Goal: Find specific page/section: Find specific page/section

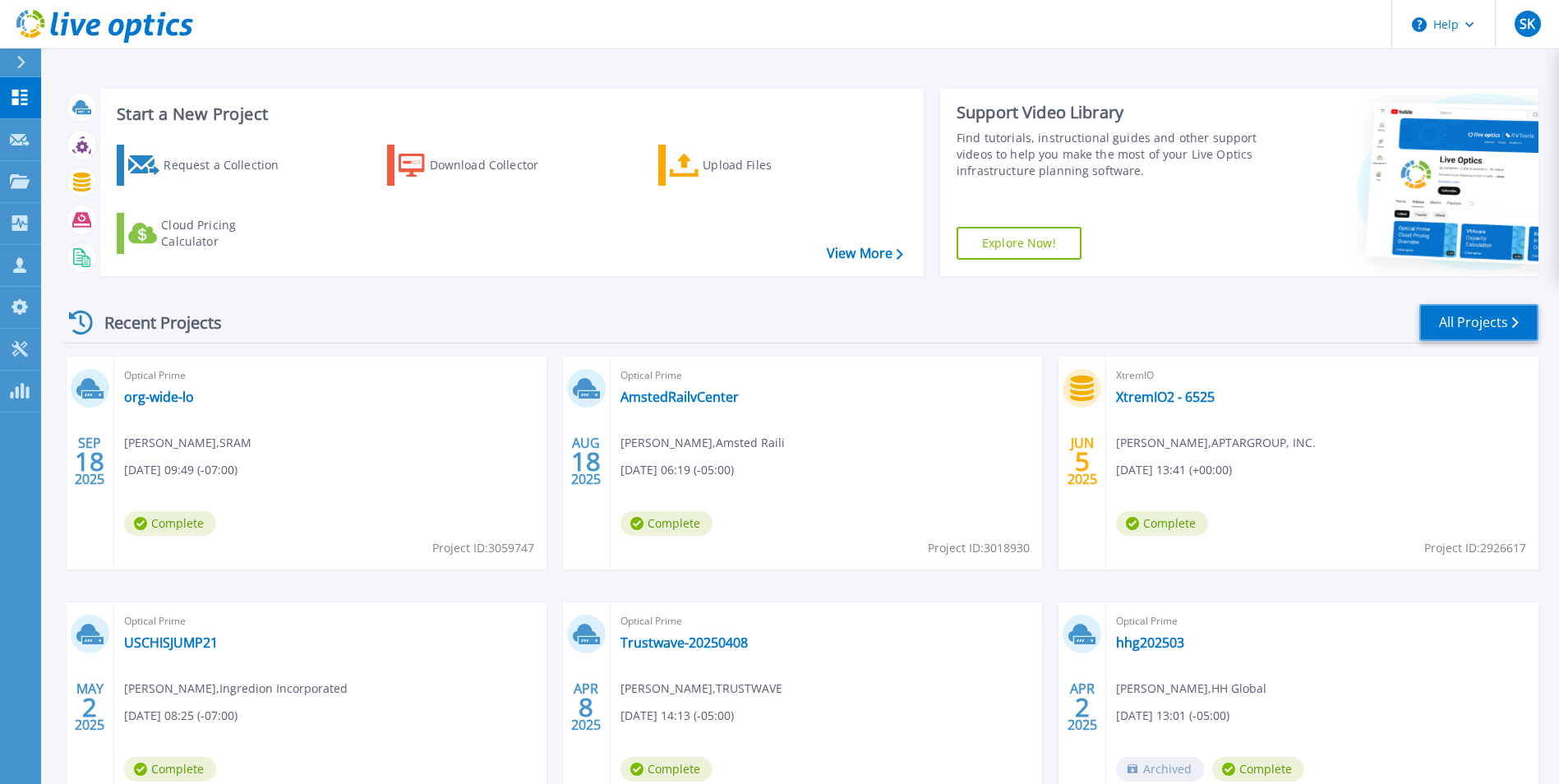
click at [1507, 329] on link "All Projects" at bounding box center [1479, 322] width 119 height 37
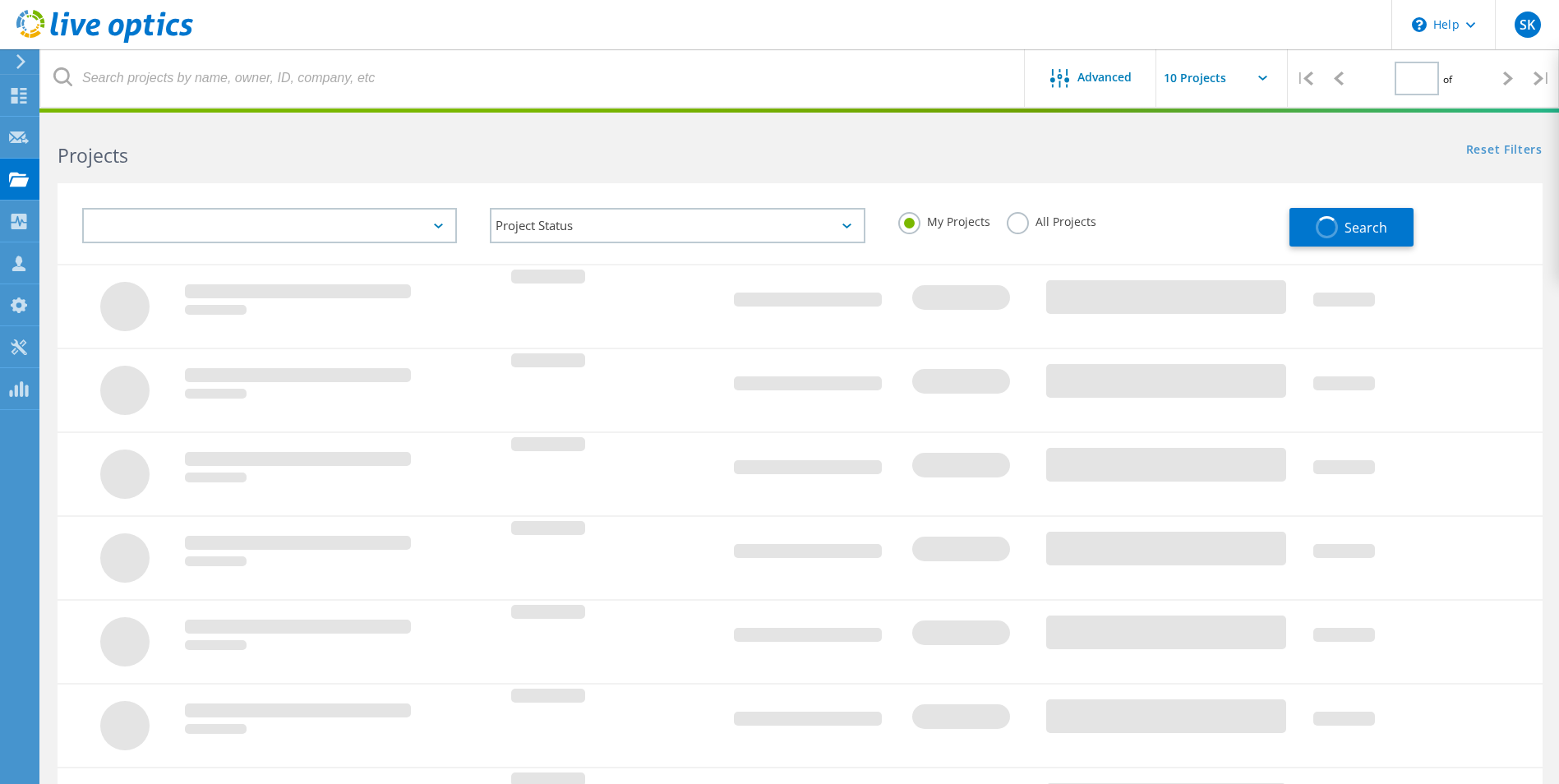
type input "1"
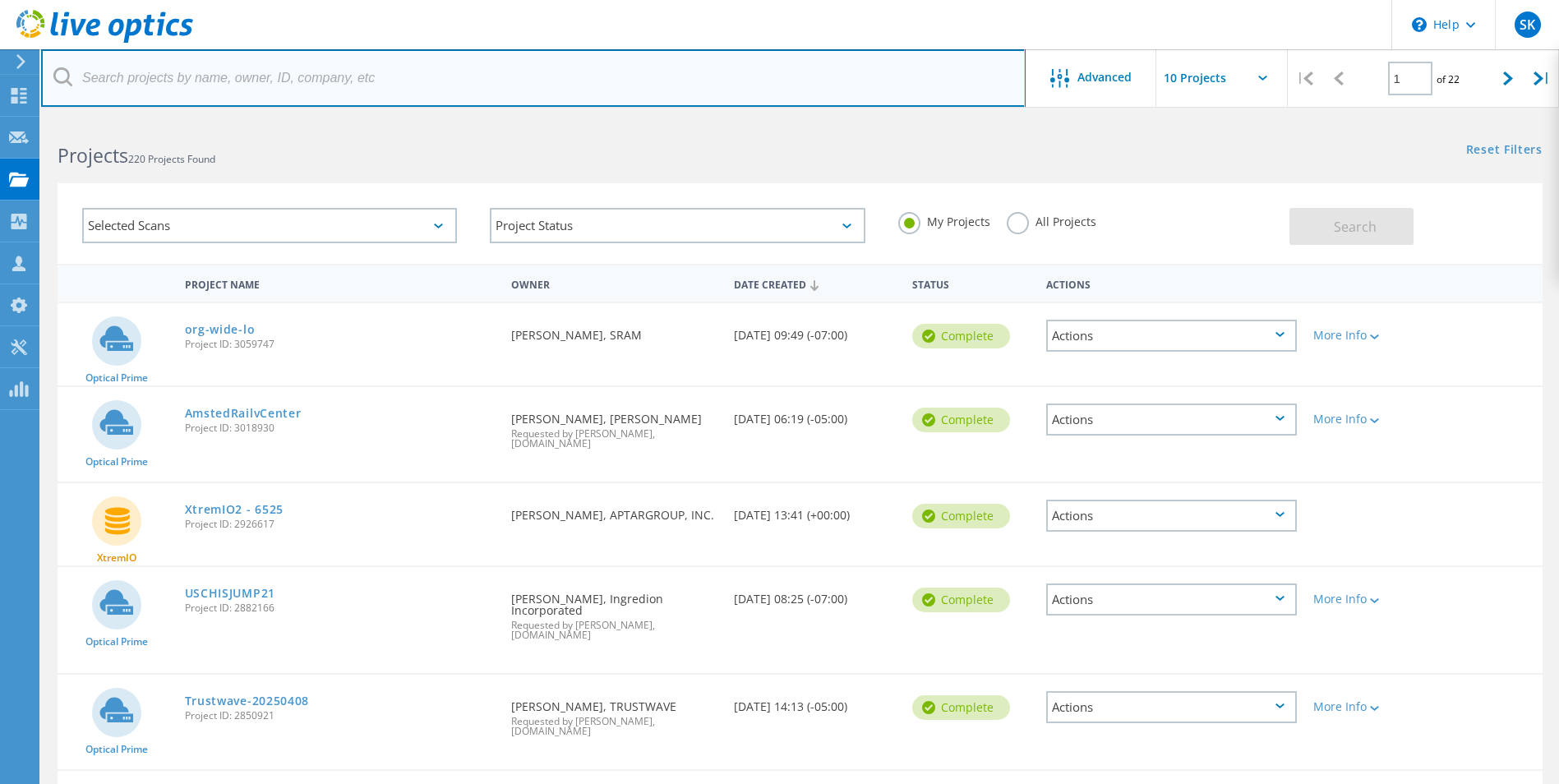
drag, startPoint x: 252, startPoint y: 57, endPoint x: 263, endPoint y: 65, distance: 13.6
click at [253, 57] on input "text" at bounding box center [533, 79] width 985 height 58
type input "aptar"
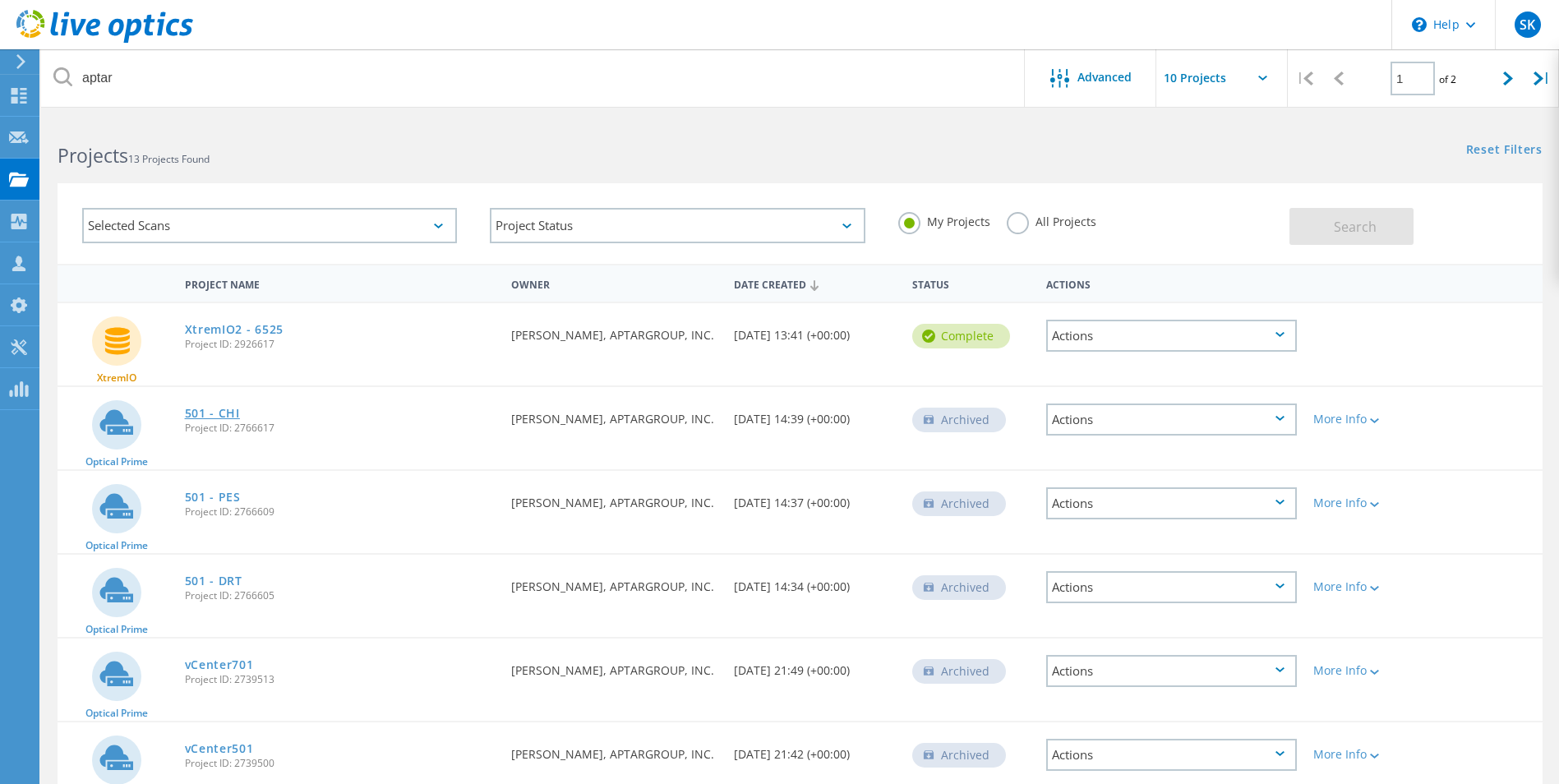
click at [224, 411] on link "501 - CHI" at bounding box center [212, 413] width 55 height 12
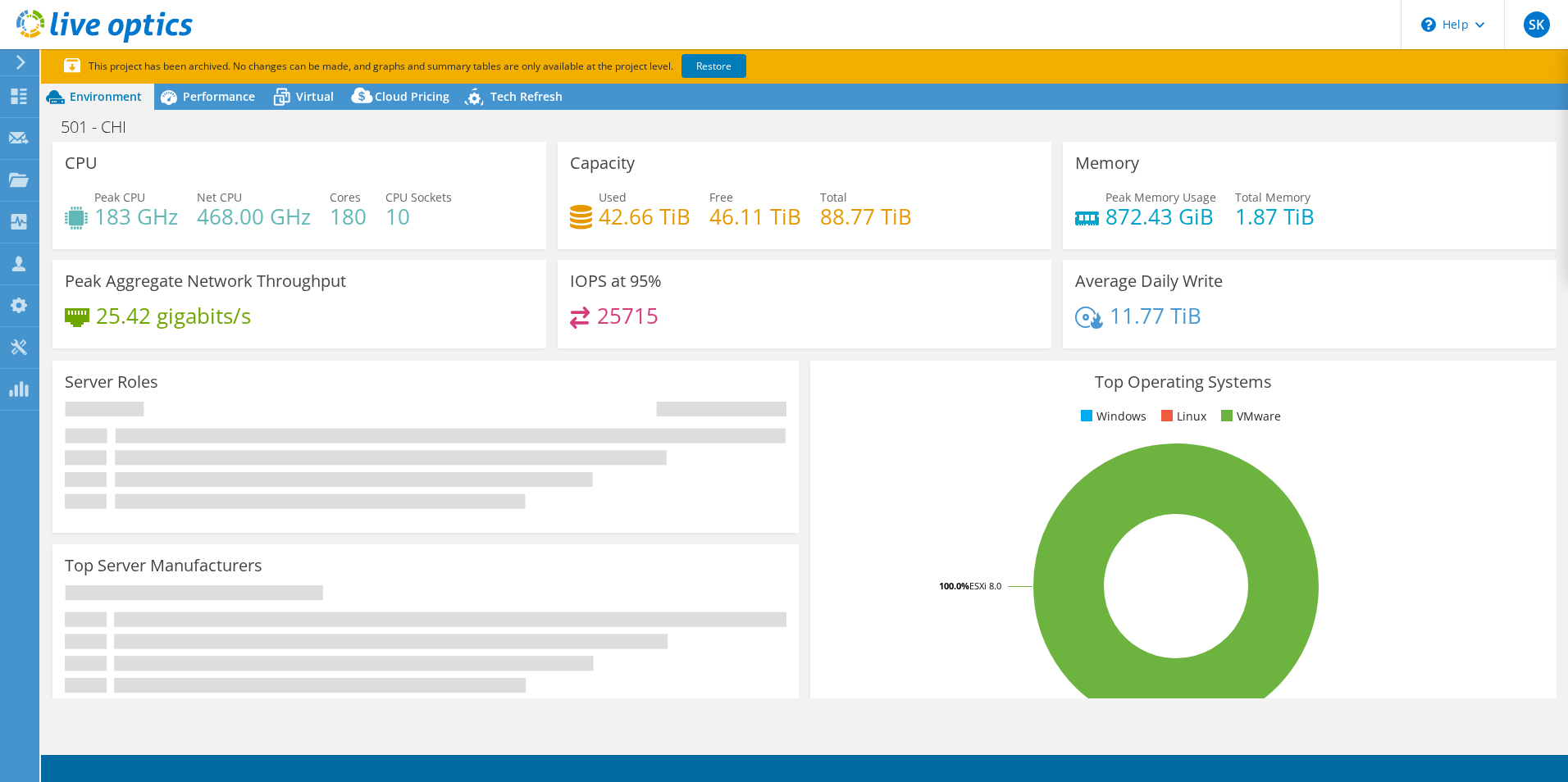
select select "USD"
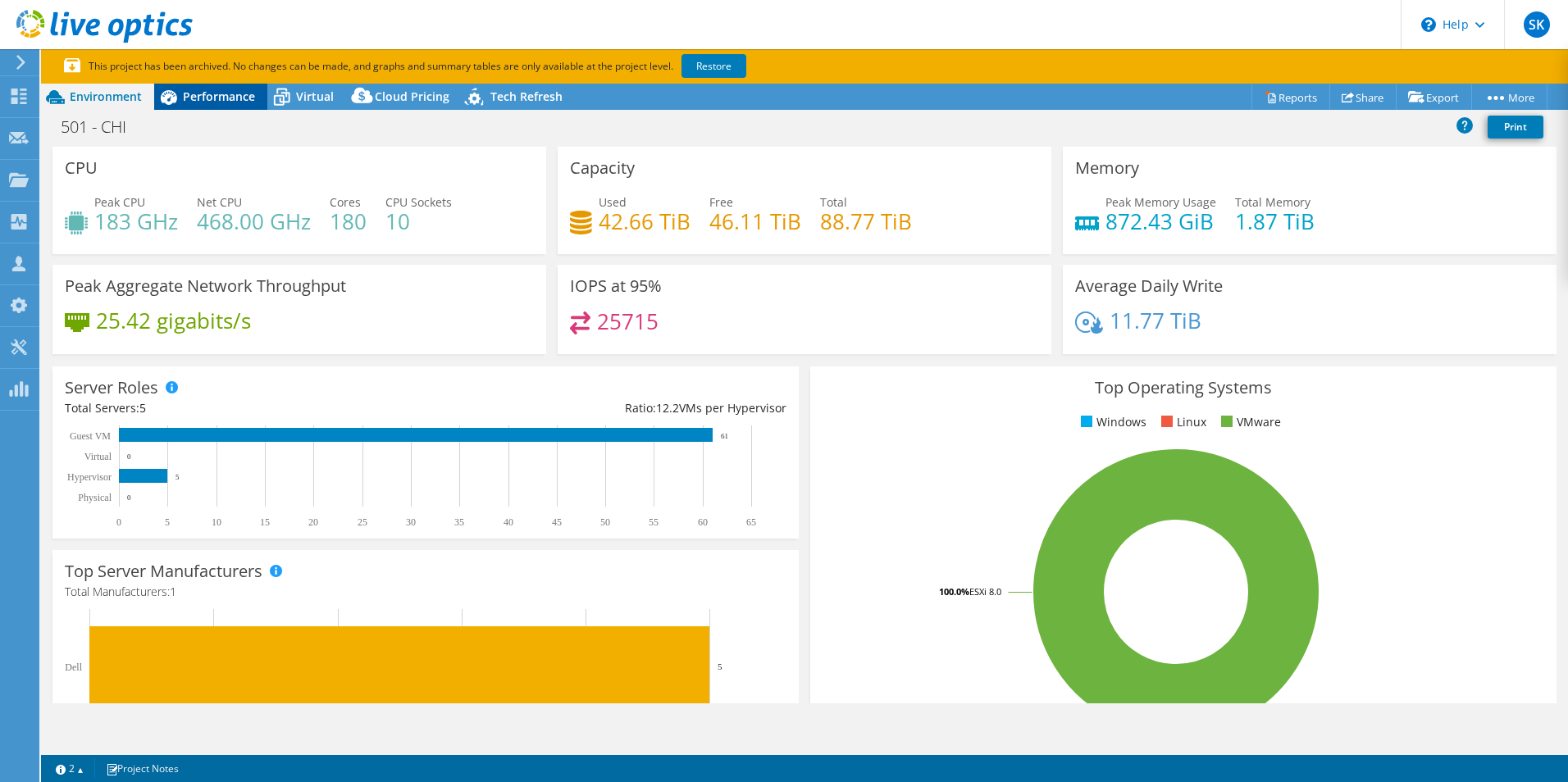
click at [227, 104] on span "Performance" at bounding box center [219, 96] width 72 height 15
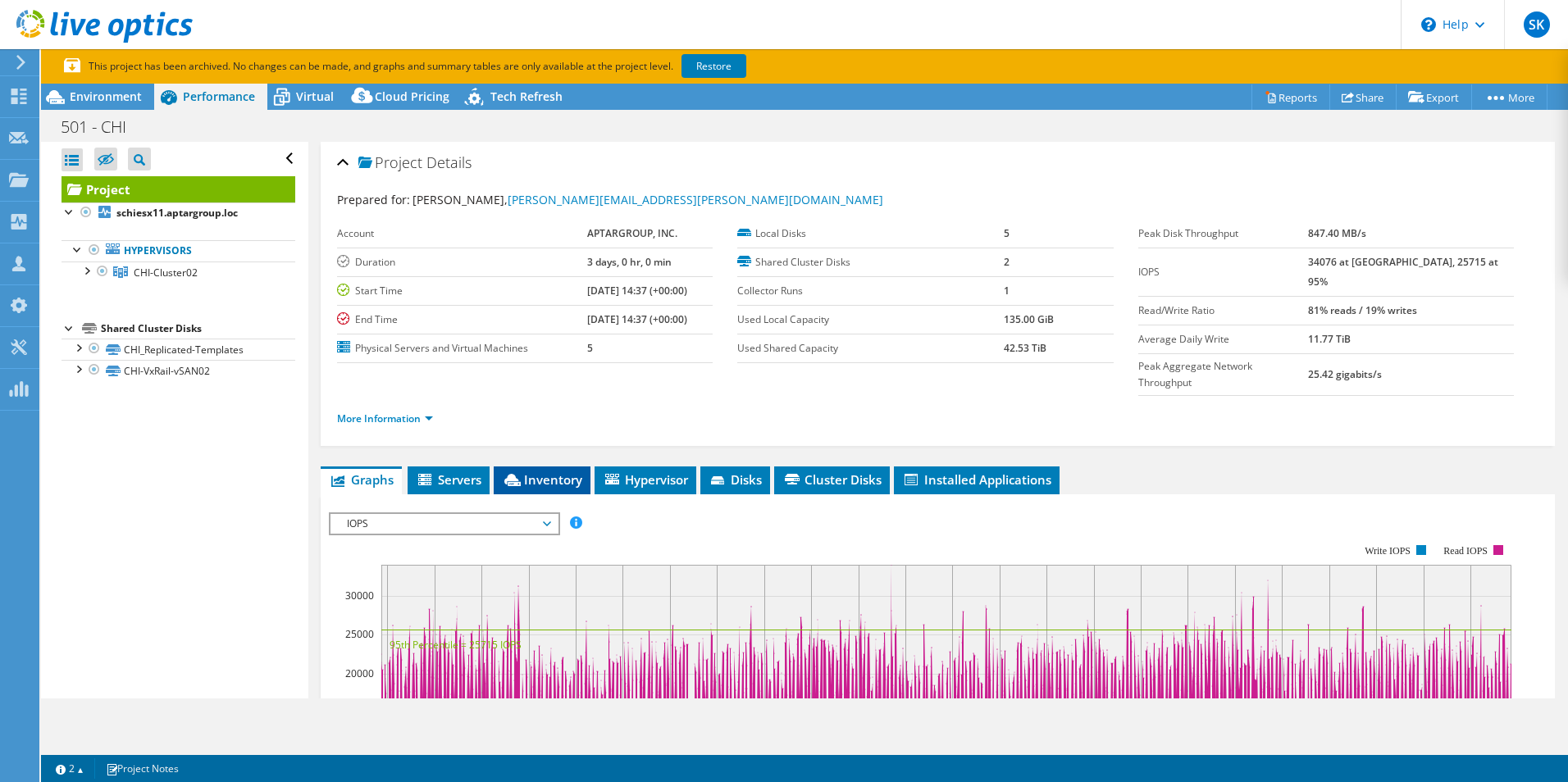
click at [527, 472] on span "Inventory" at bounding box center [541, 480] width 80 height 16
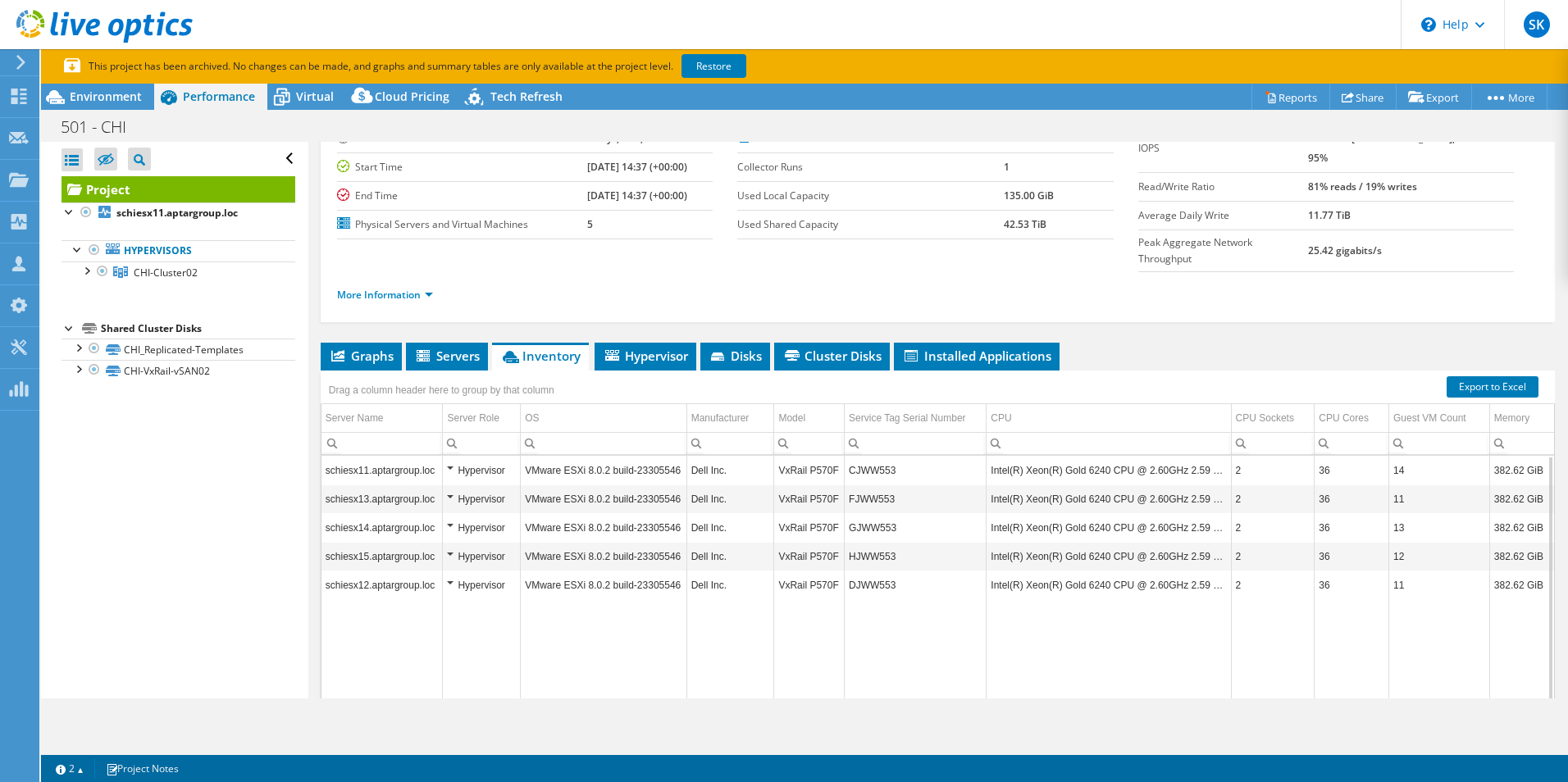
scroll to position [92, 0]
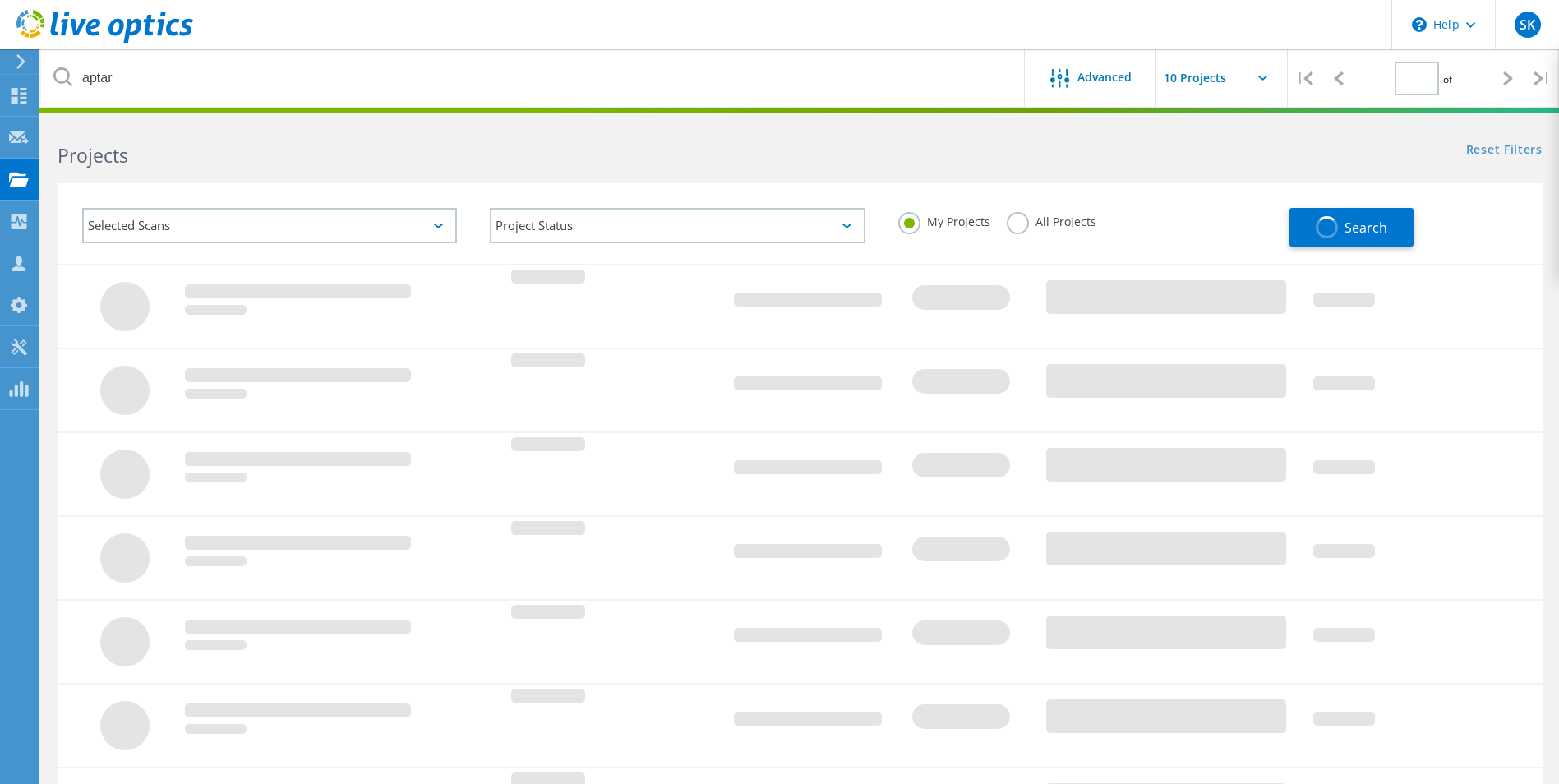
type input "1"
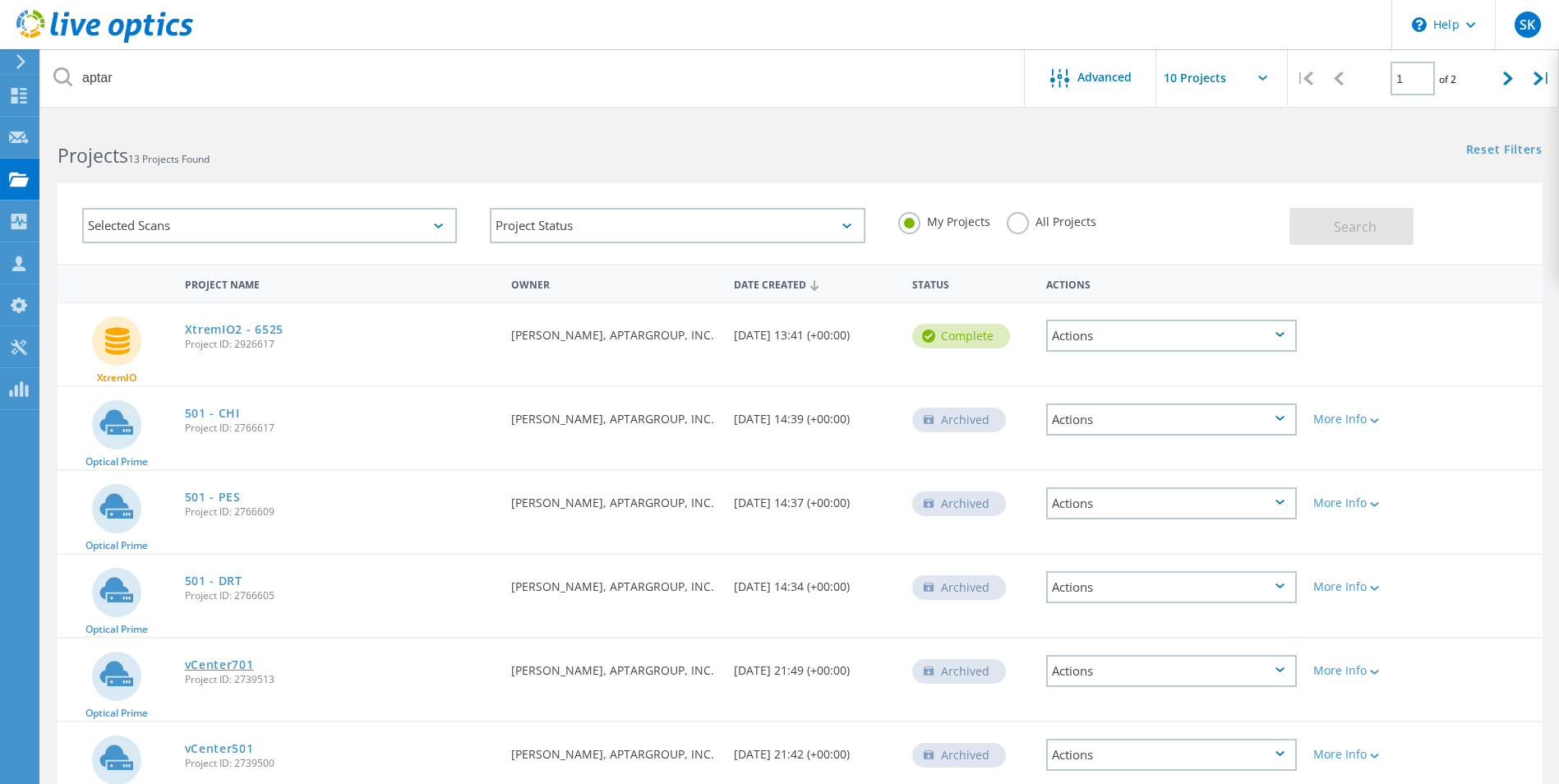
click at [234, 666] on link "vCenter701" at bounding box center [219, 665] width 69 height 12
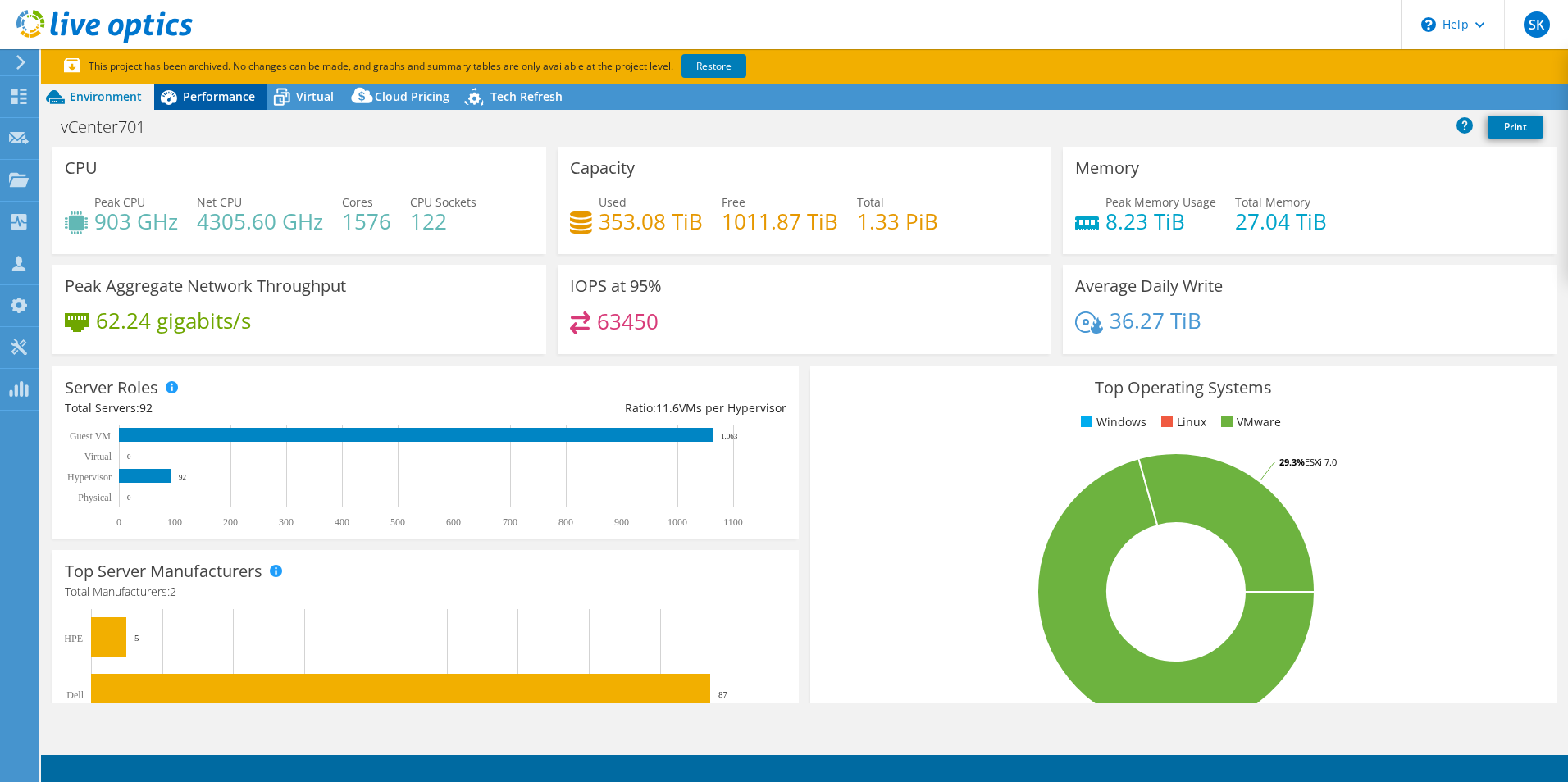
click at [227, 100] on span "Performance" at bounding box center [219, 96] width 72 height 15
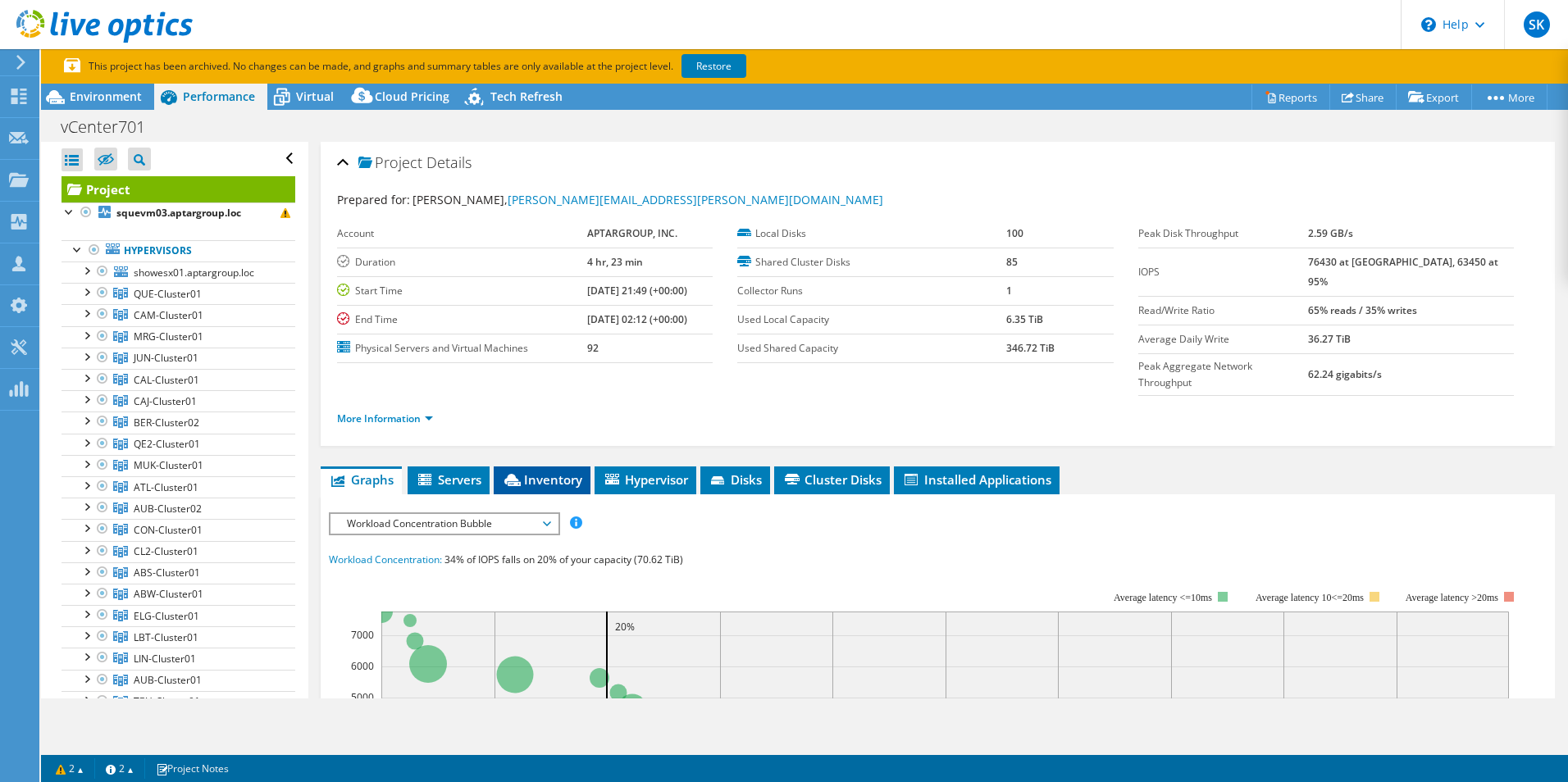
click at [575, 472] on span "Inventory" at bounding box center [541, 480] width 80 height 16
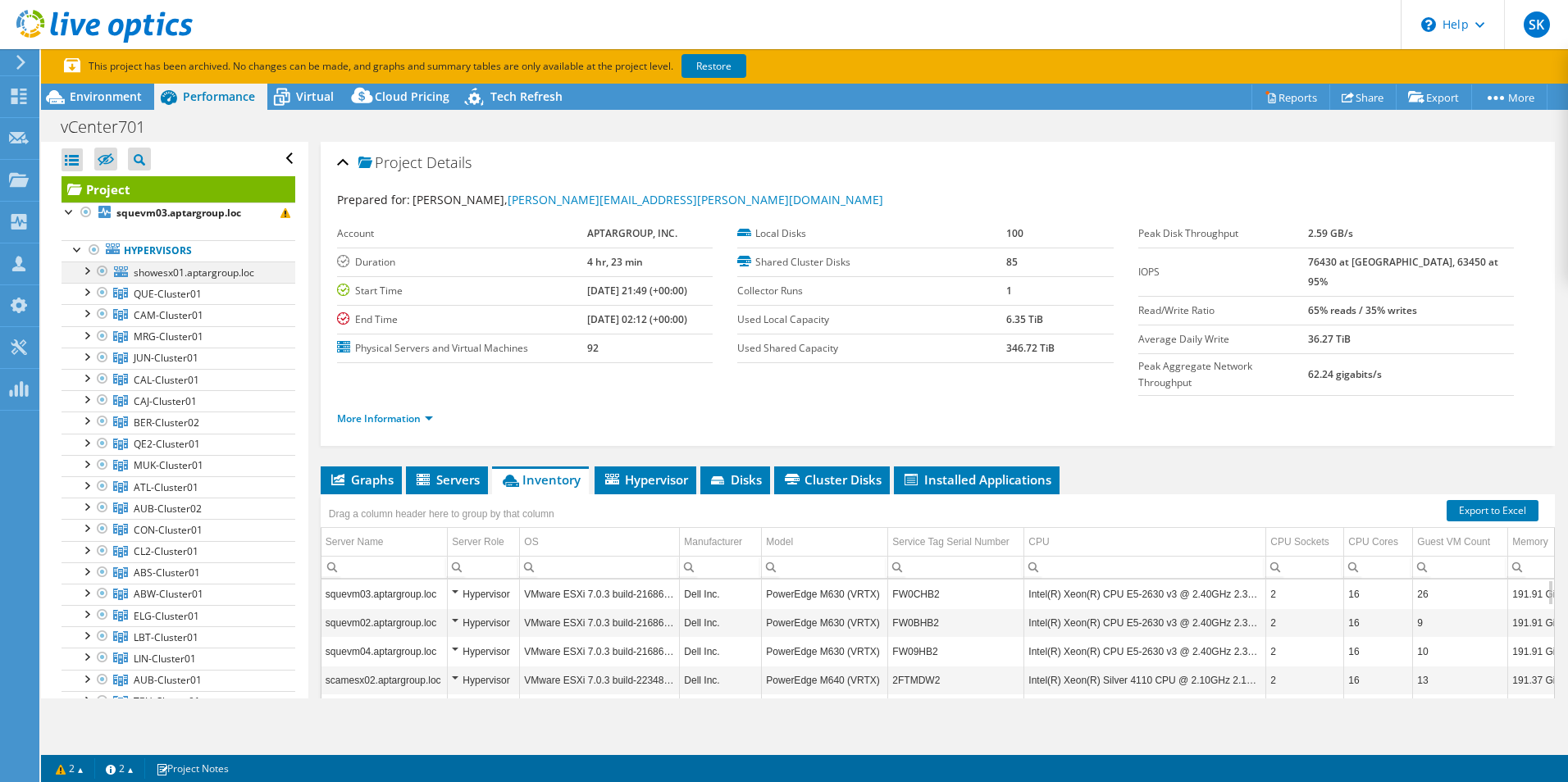
click at [88, 274] on div at bounding box center [86, 270] width 16 height 16
click at [86, 356] on div at bounding box center [86, 355] width 16 height 16
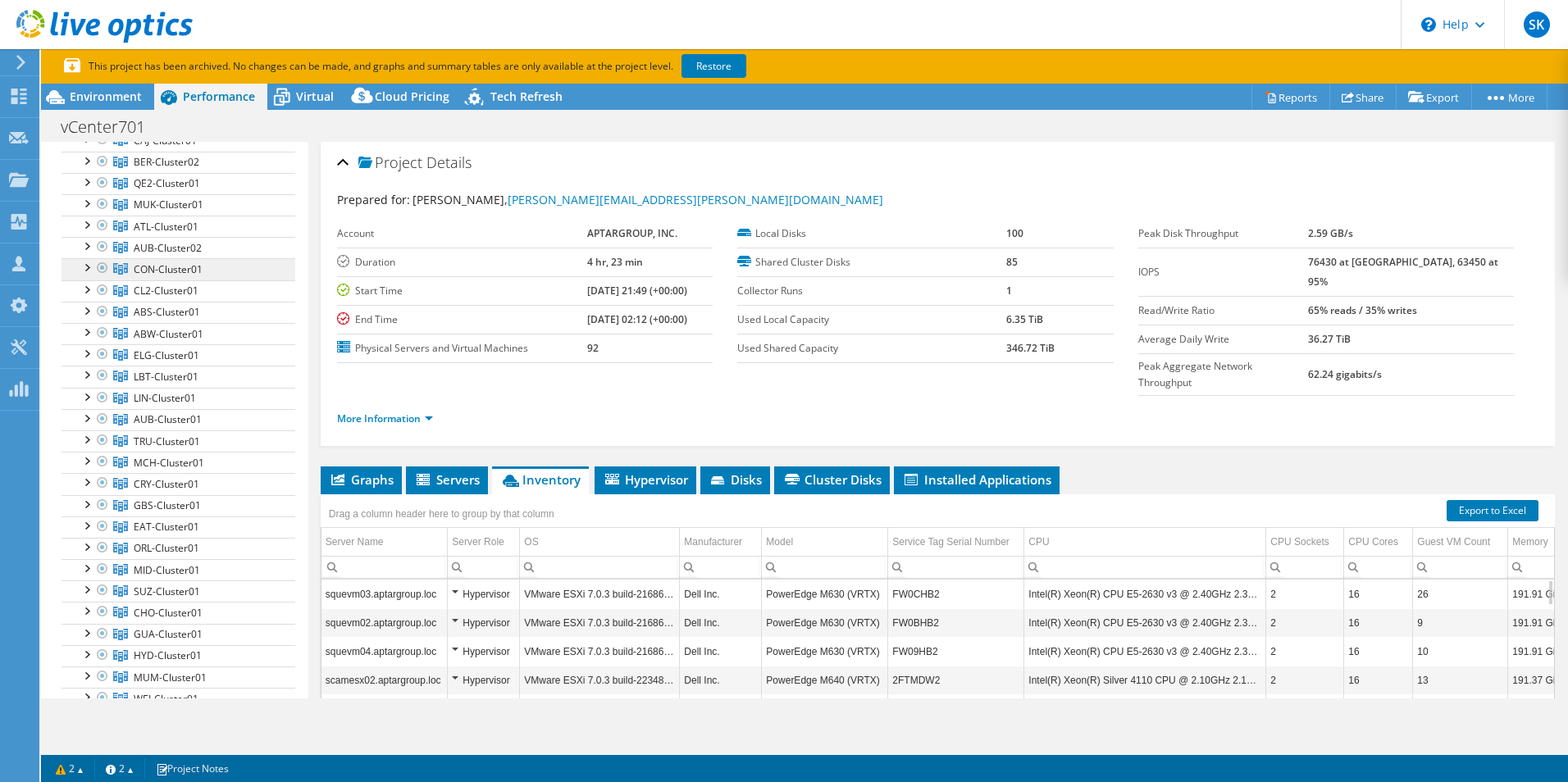
scroll to position [492, 0]
click at [77, 483] on link "SUZ-Cluster01" at bounding box center [178, 489] width 234 height 22
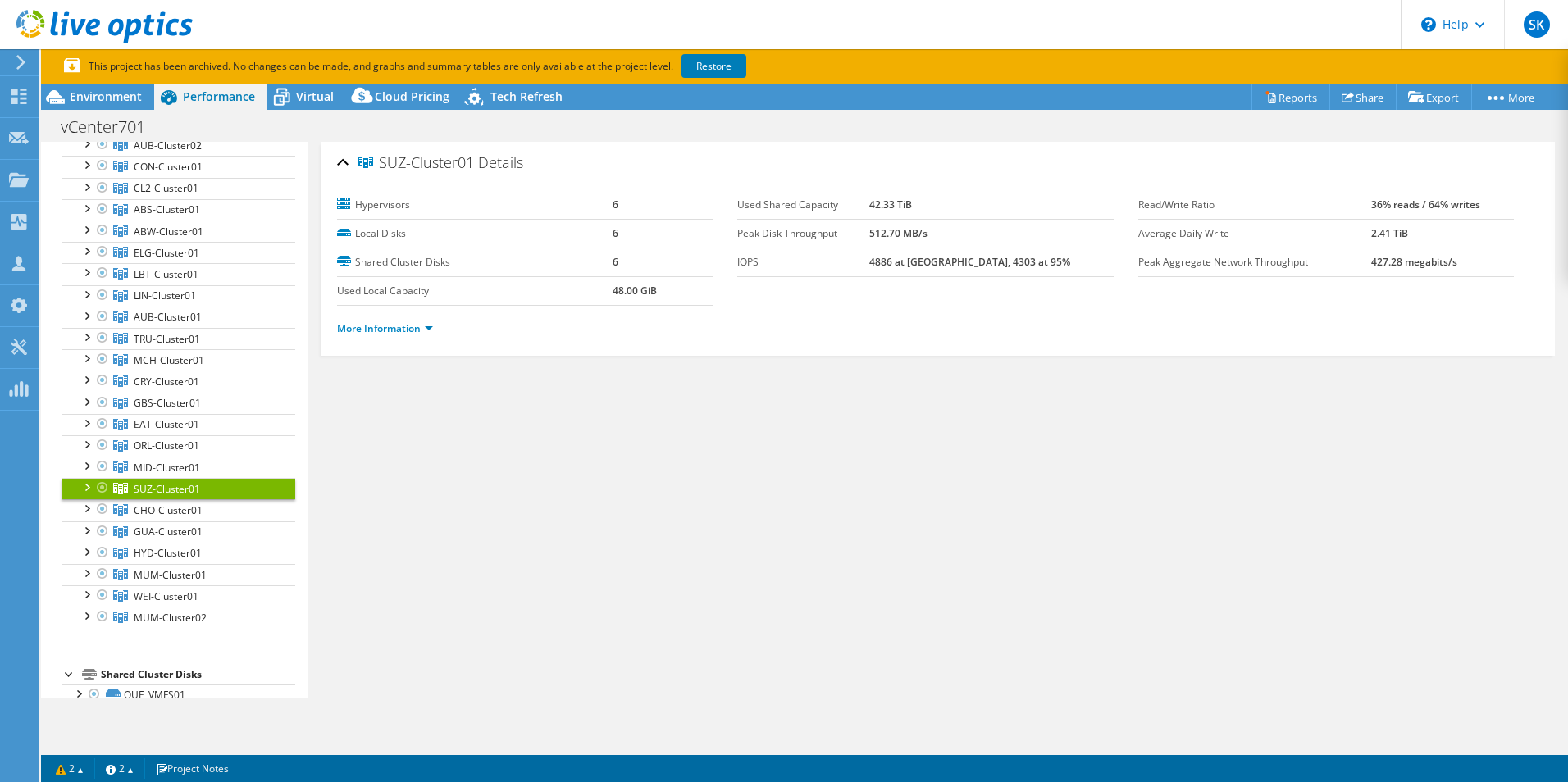
click at [79, 488] on div at bounding box center [86, 486] width 16 height 16
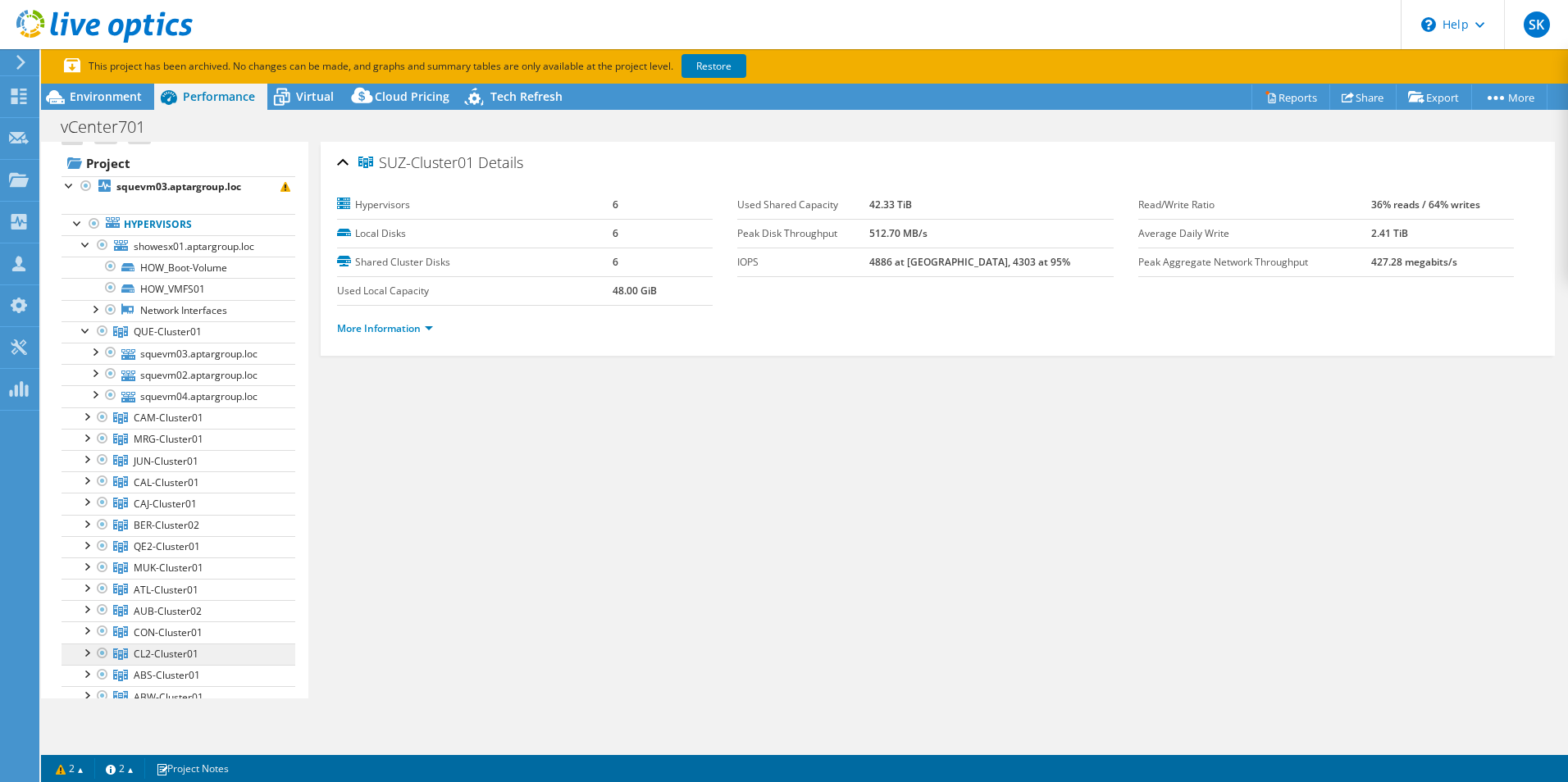
scroll to position [0, 0]
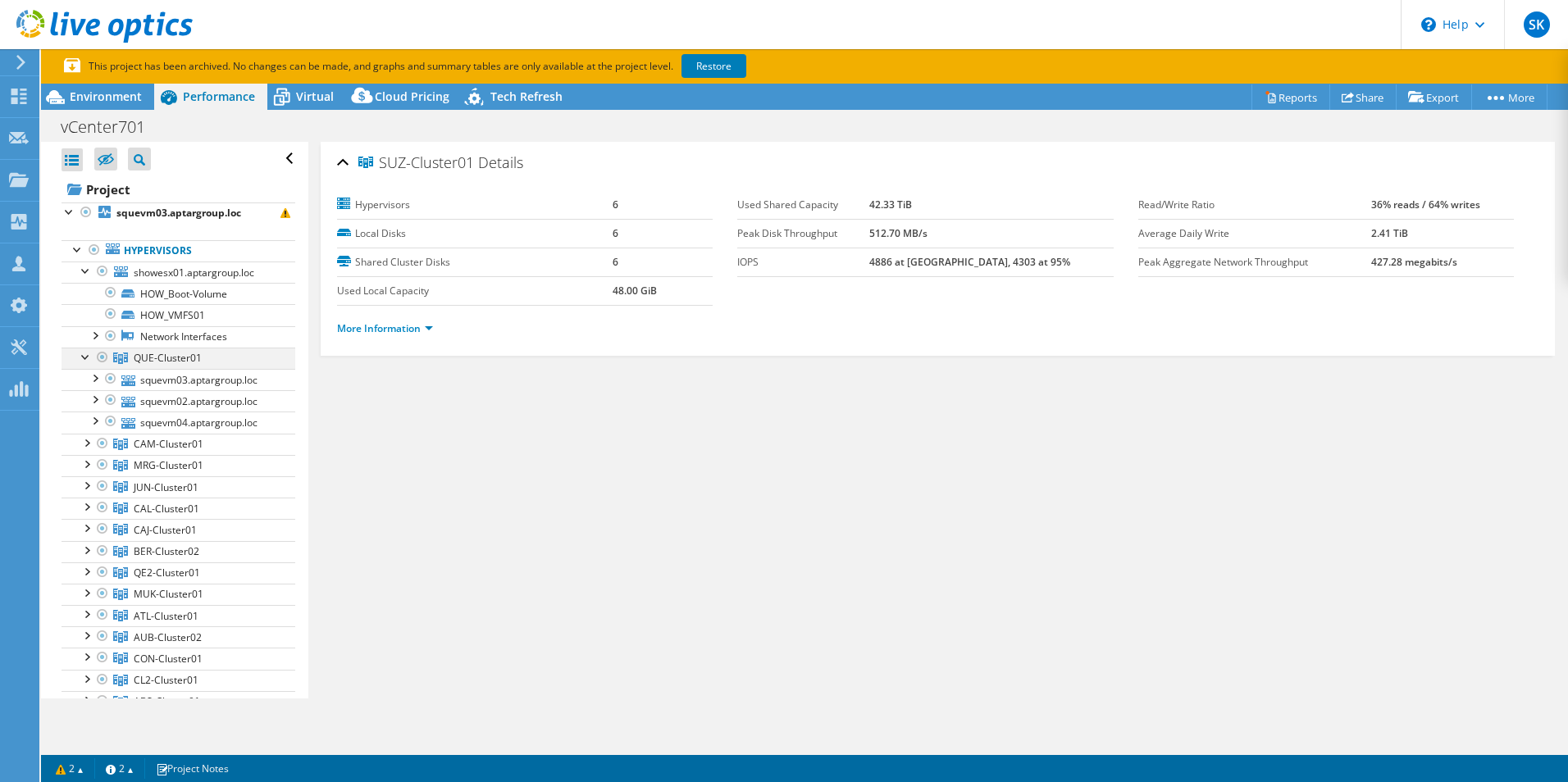
click at [86, 361] on div at bounding box center [86, 355] width 16 height 16
click at [81, 271] on div at bounding box center [86, 270] width 16 height 16
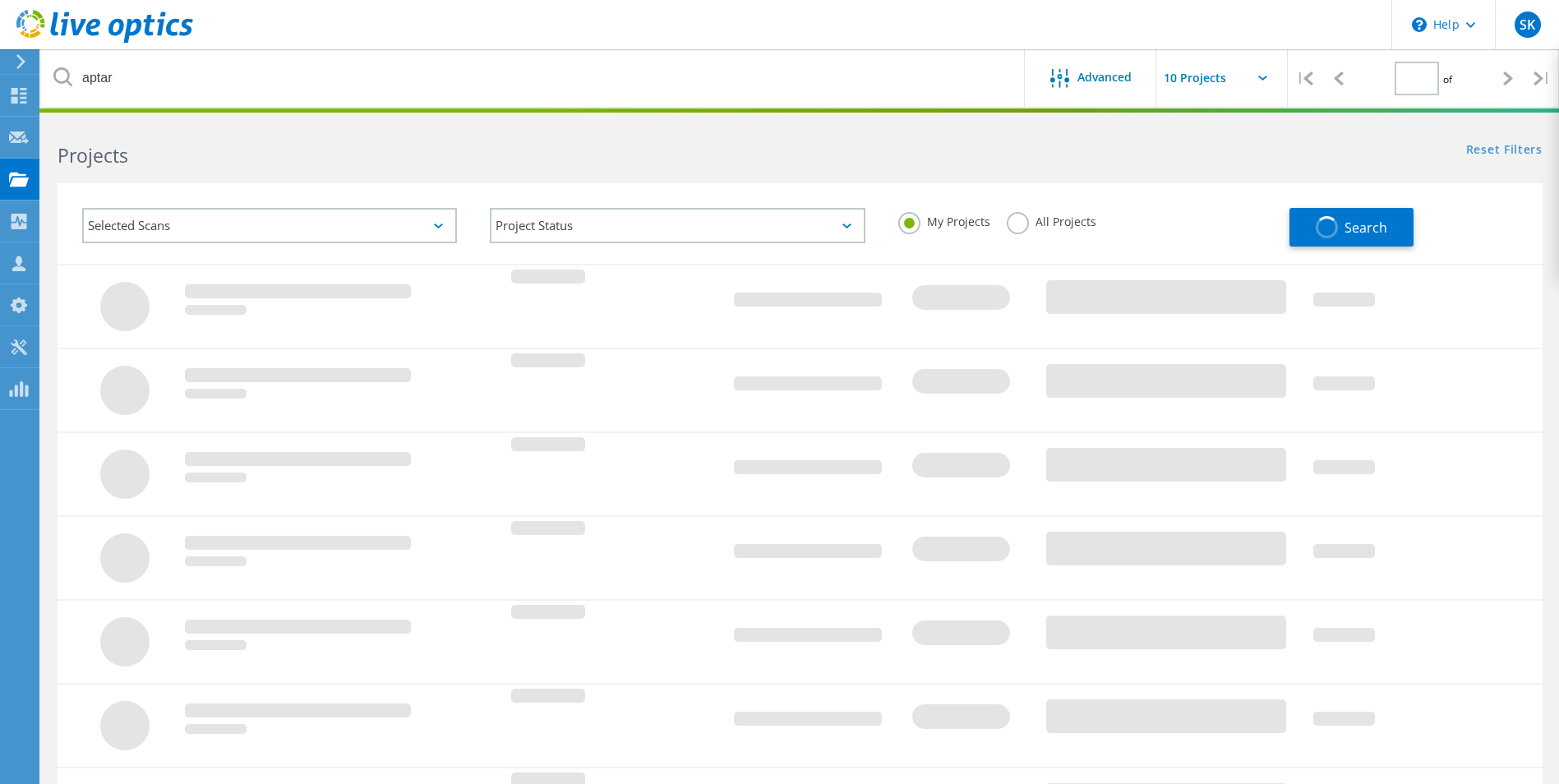
type input "1"
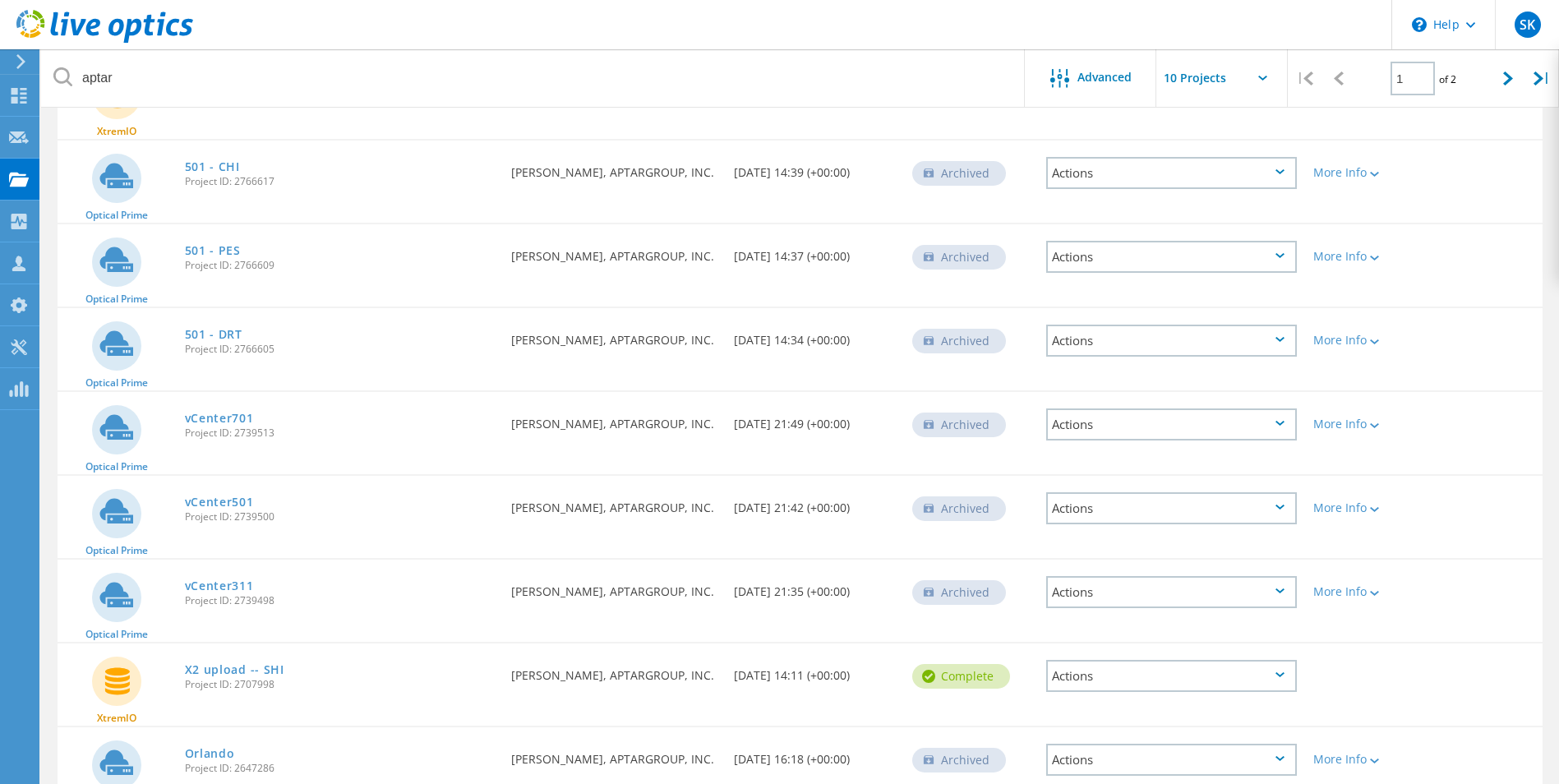
scroll to position [329, 0]
